Goal: Task Accomplishment & Management: Manage account settings

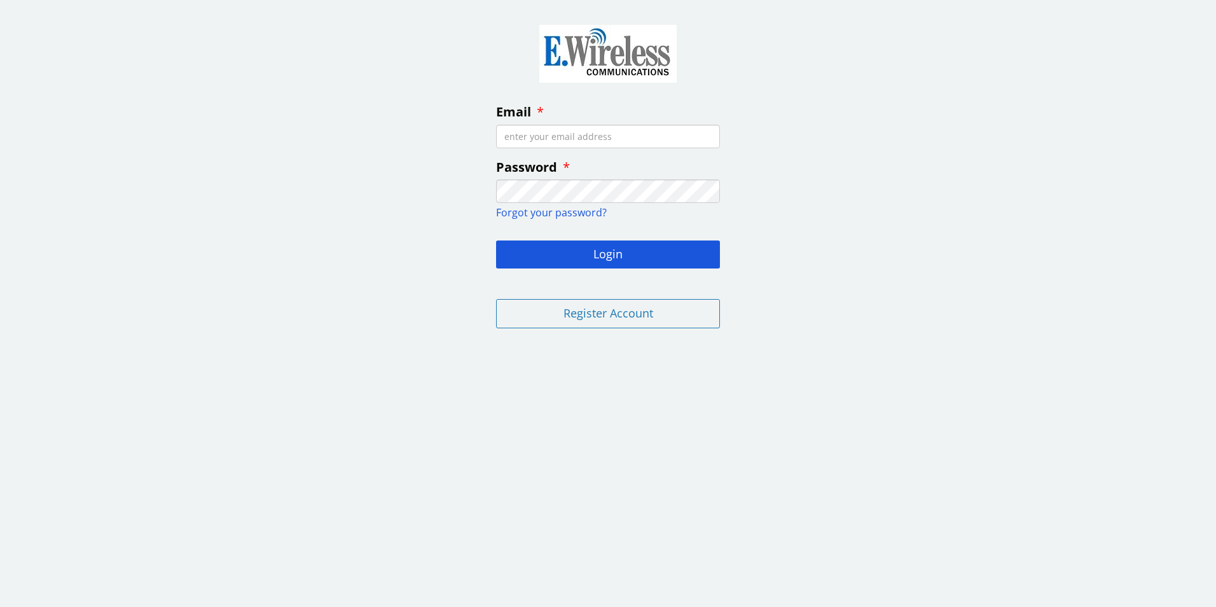
type input "[EMAIL_ADDRESS][DOMAIN_NAME]"
click at [631, 271] on fieldset "Email department.accounting@tpfcu.com Password Forgot your password? Login Regi…" at bounding box center [608, 174] width 244 height 329
click at [635, 256] on button "Login" at bounding box center [608, 254] width 224 height 28
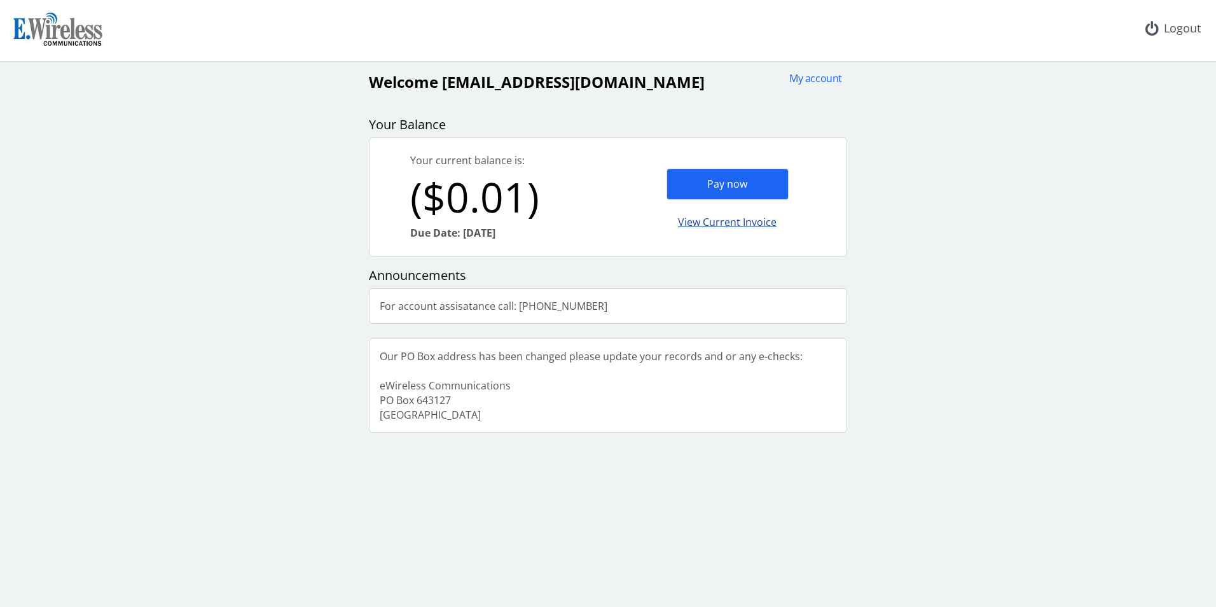
click at [700, 219] on div "View Current Invoice" at bounding box center [727, 222] width 122 height 30
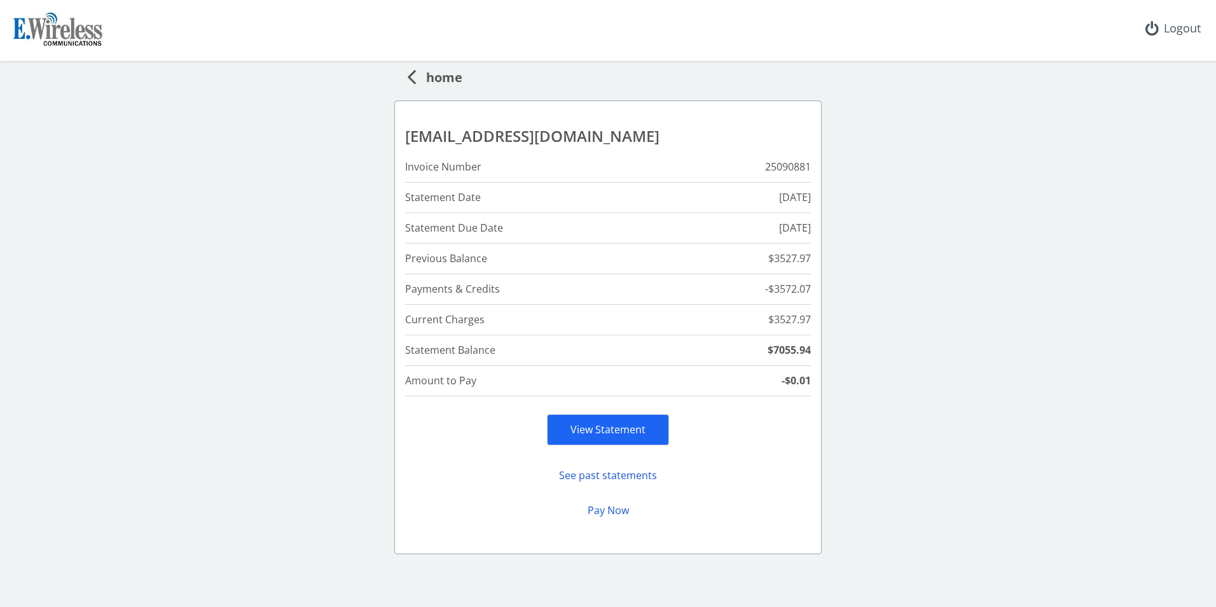
click at [450, 83] on span "home" at bounding box center [439, 76] width 46 height 24
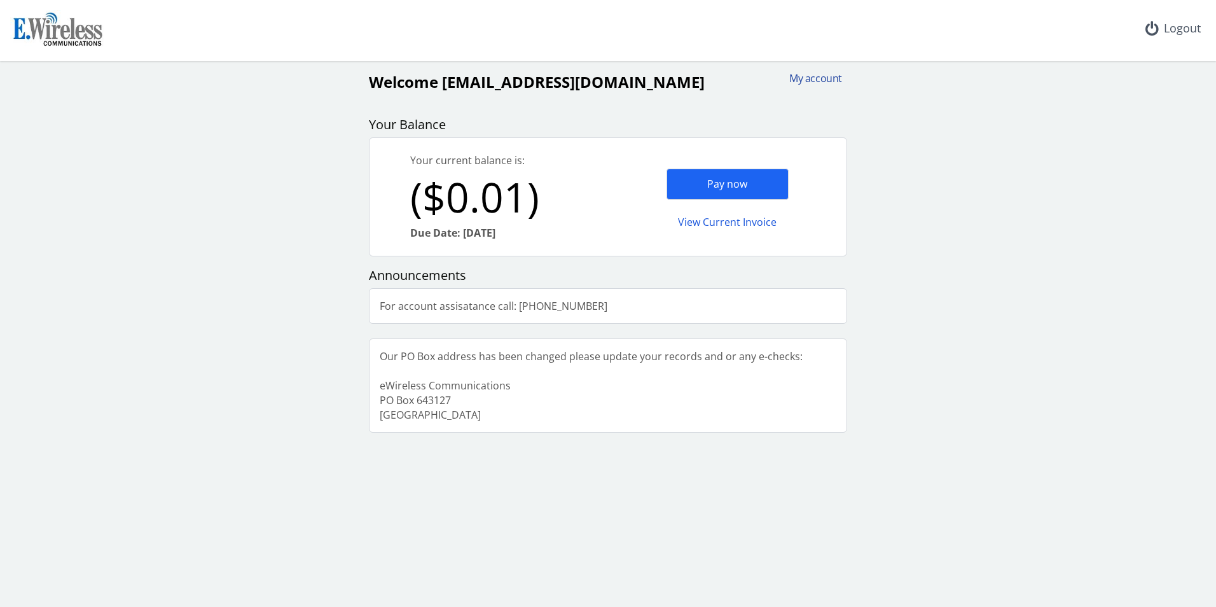
click at [818, 77] on div "My account" at bounding box center [811, 78] width 61 height 15
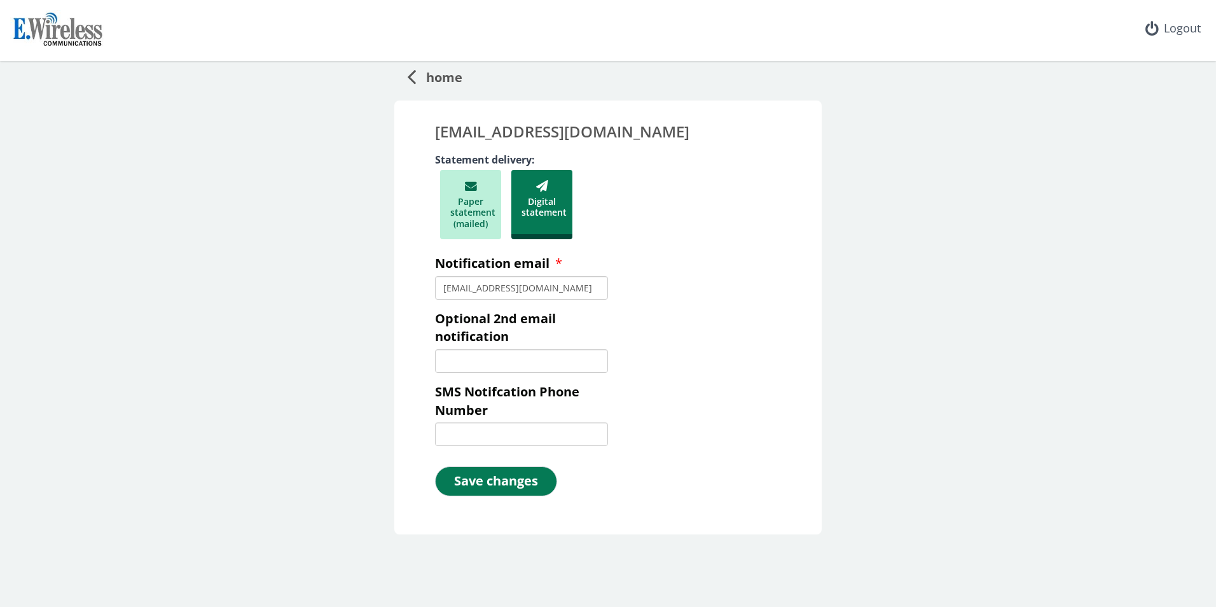
click at [432, 74] on span "home" at bounding box center [439, 76] width 46 height 24
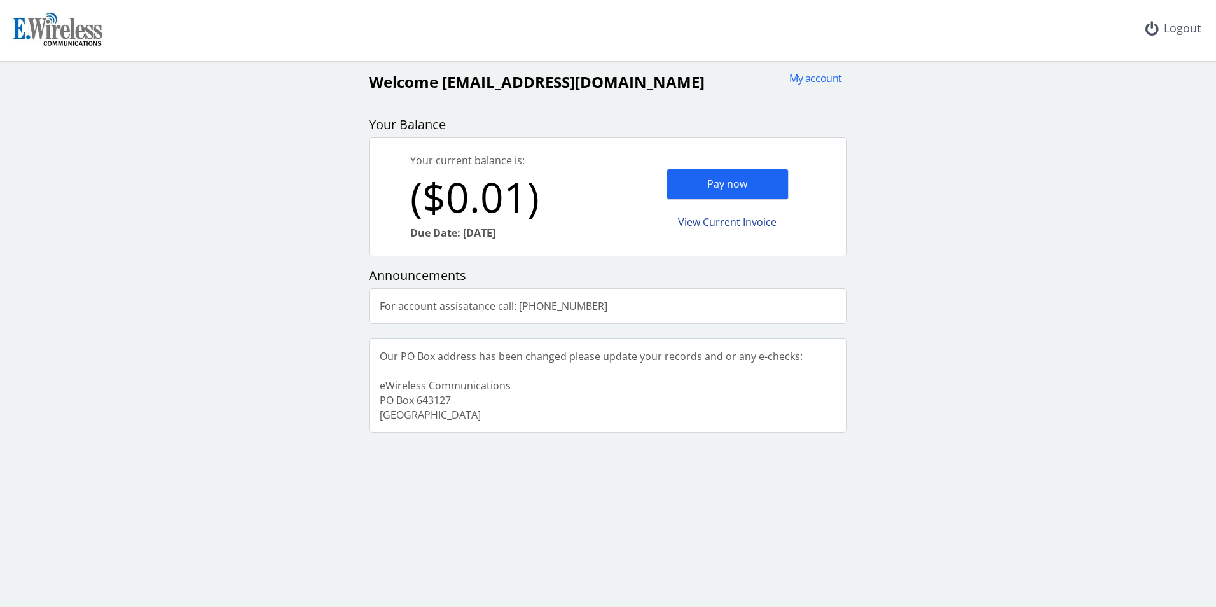
click at [738, 224] on div "View Current Invoice" at bounding box center [727, 222] width 122 height 30
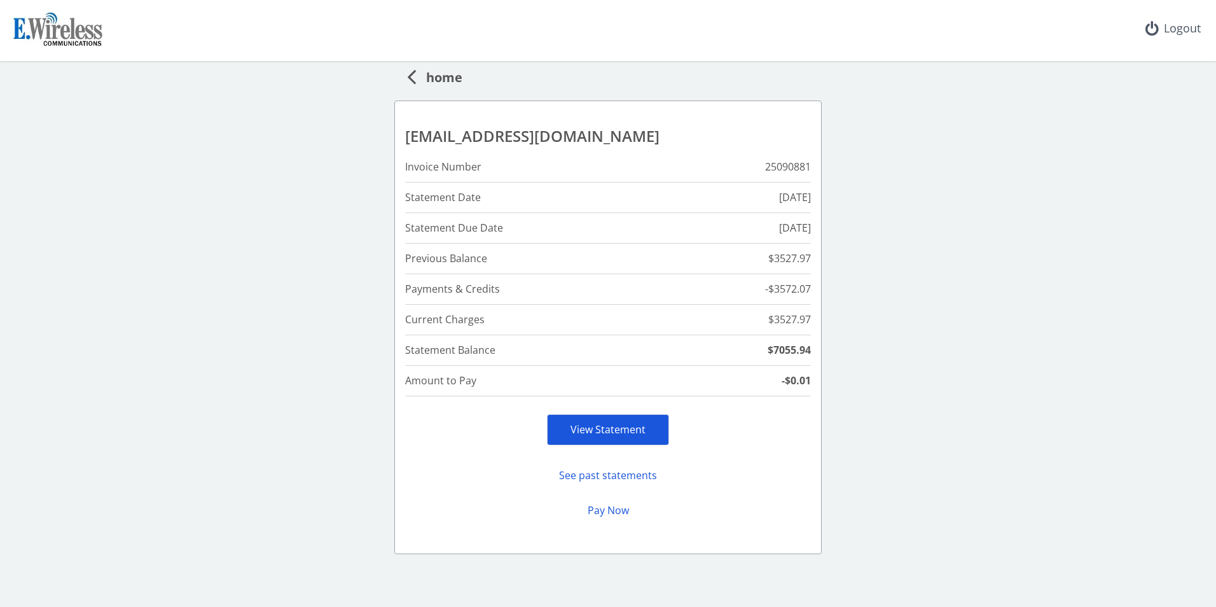
click at [606, 435] on link "View Statement" at bounding box center [607, 429] width 75 height 14
click at [432, 81] on span "home" at bounding box center [439, 76] width 46 height 24
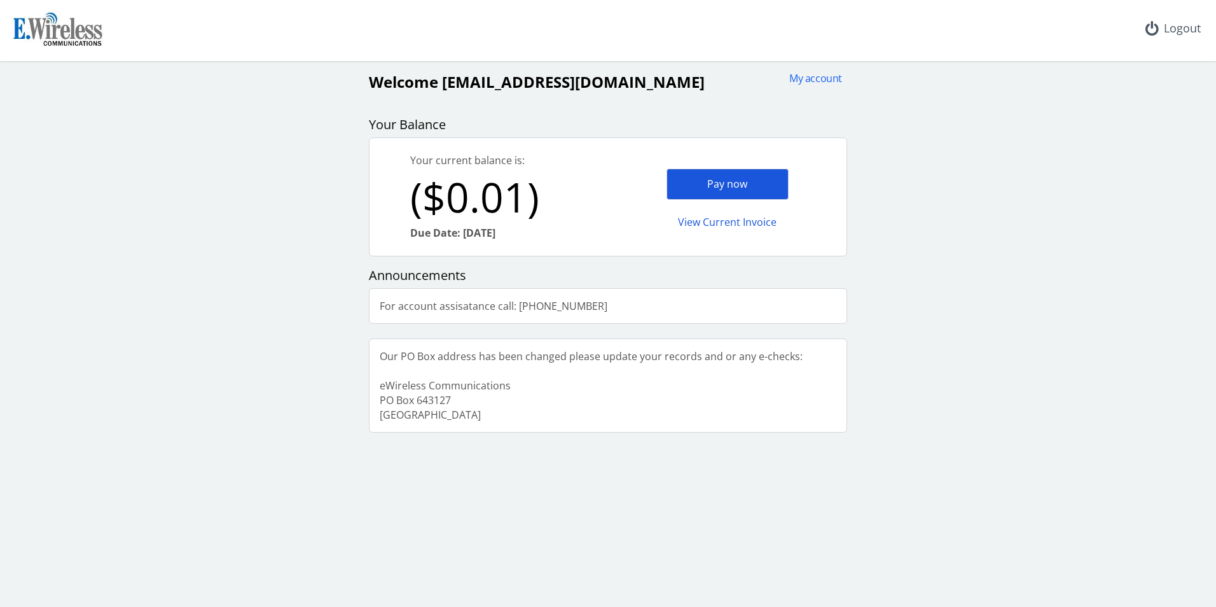
click at [739, 183] on div "Pay now" at bounding box center [727, 183] width 122 height 31
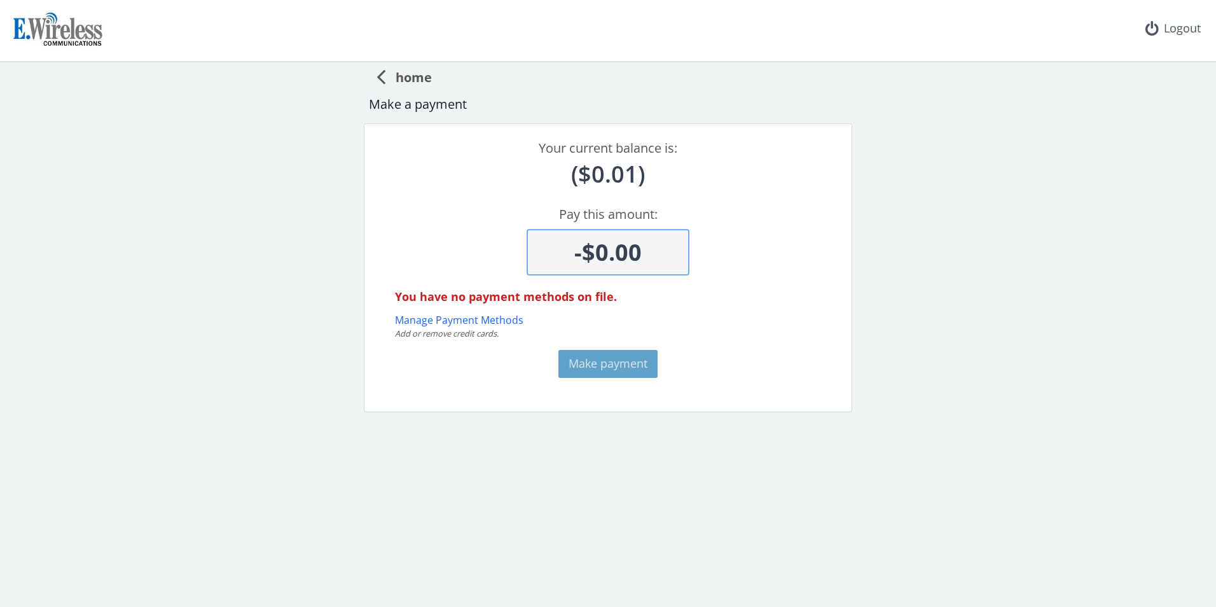
click at [426, 76] on span "home" at bounding box center [408, 76] width 46 height 24
